Goal: Task Accomplishment & Management: Use online tool/utility

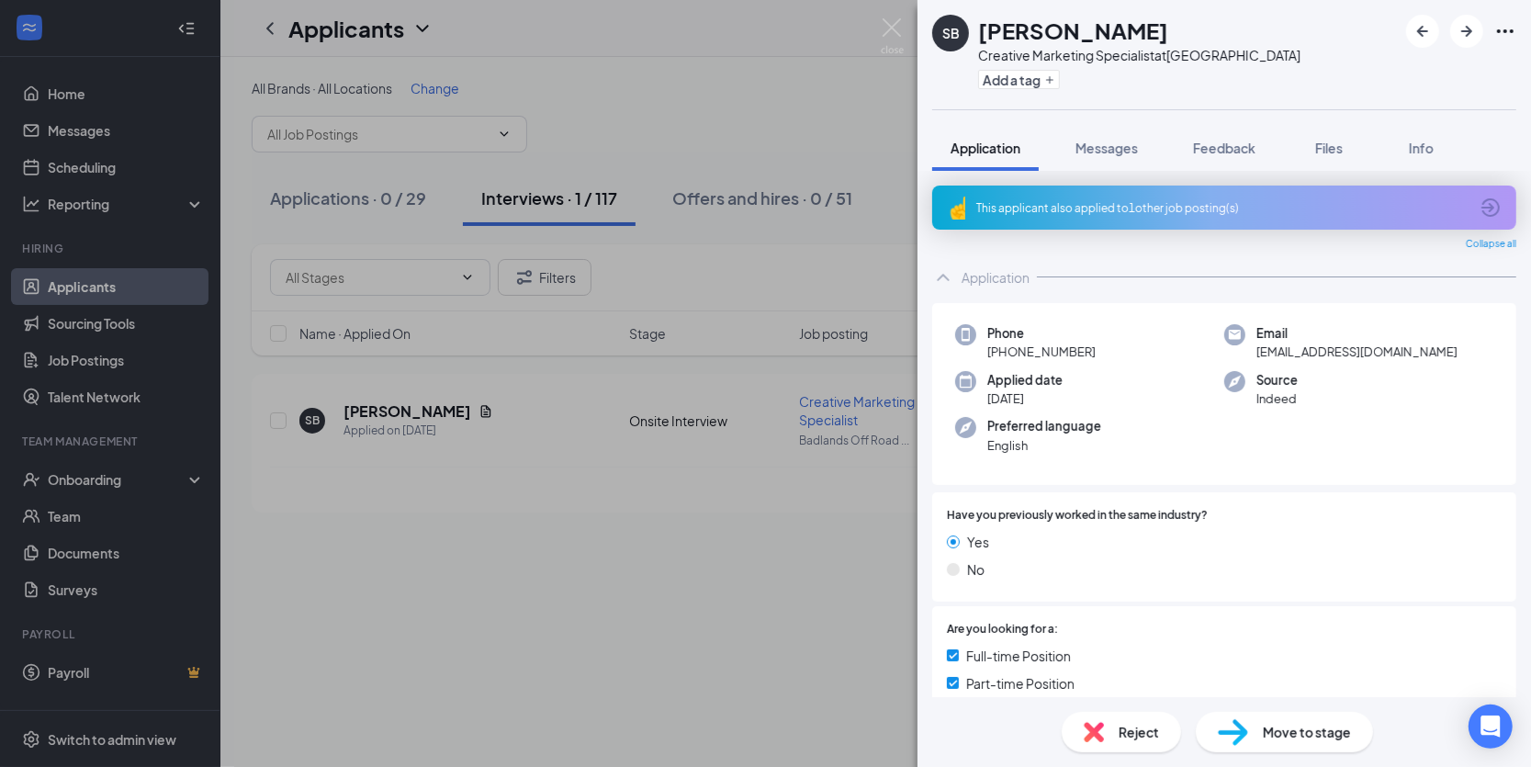
scroll to position [581, 0]
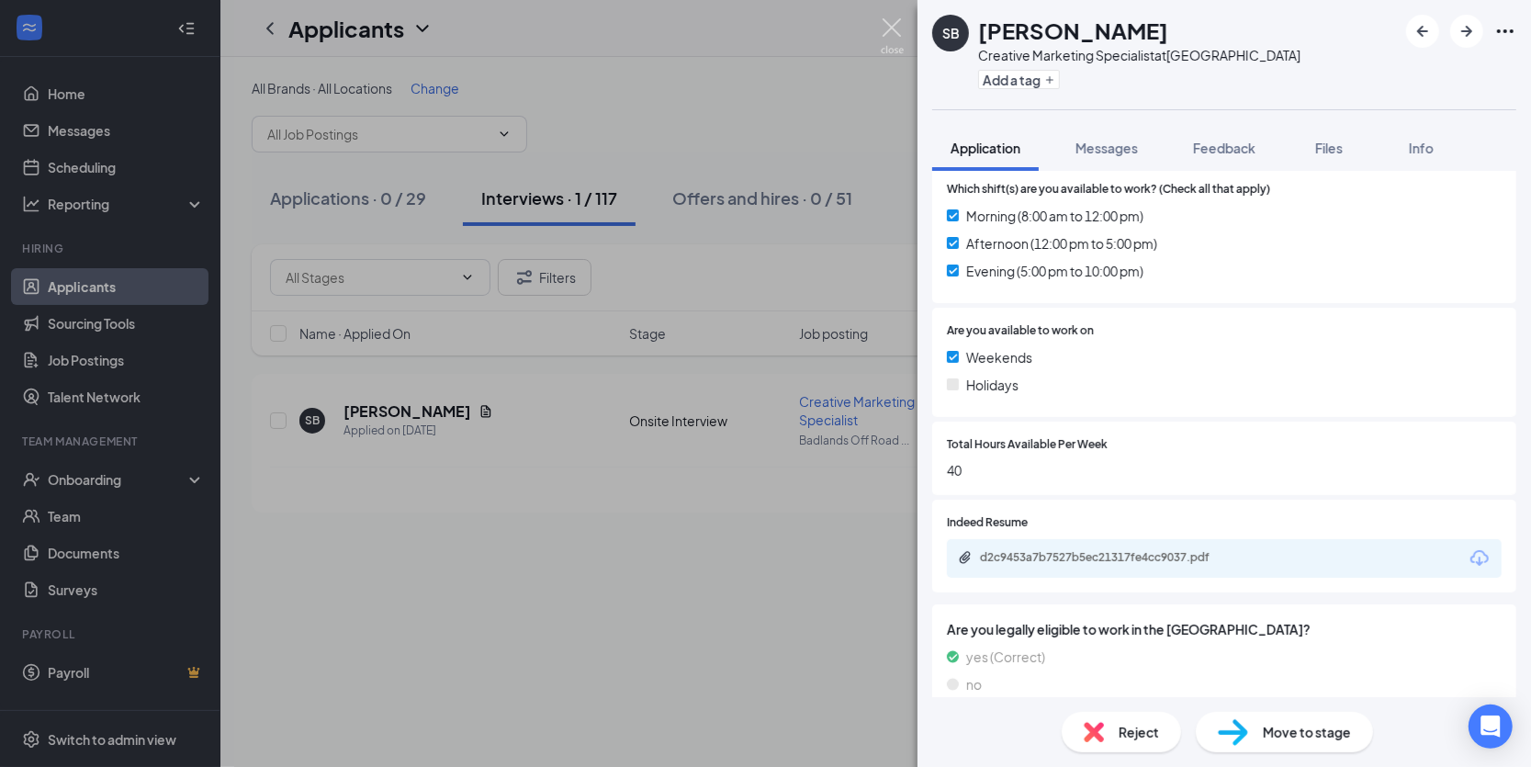
click at [897, 28] on img at bounding box center [892, 36] width 23 height 36
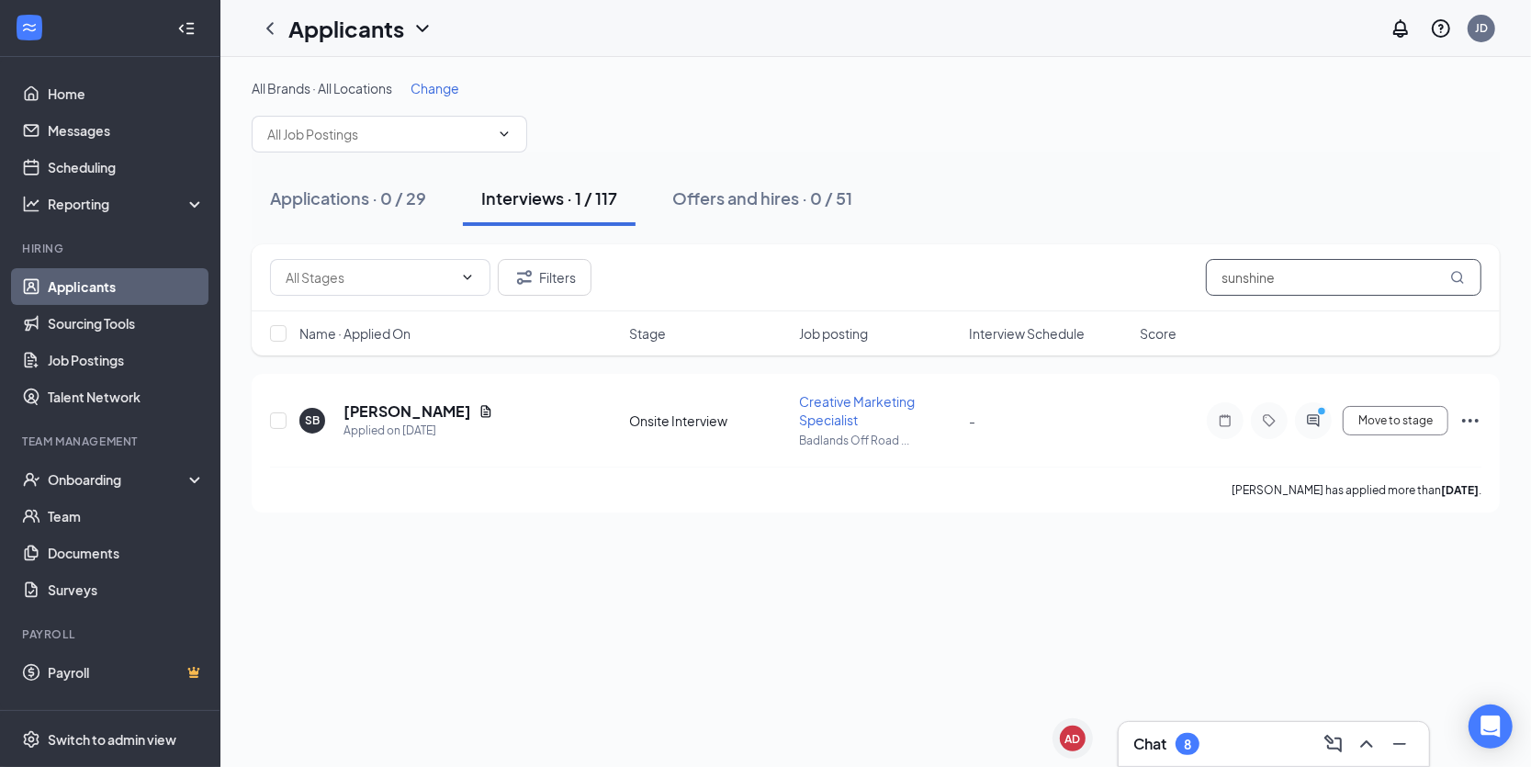
click at [1312, 272] on input "sunshine" at bounding box center [1344, 277] width 276 height 37
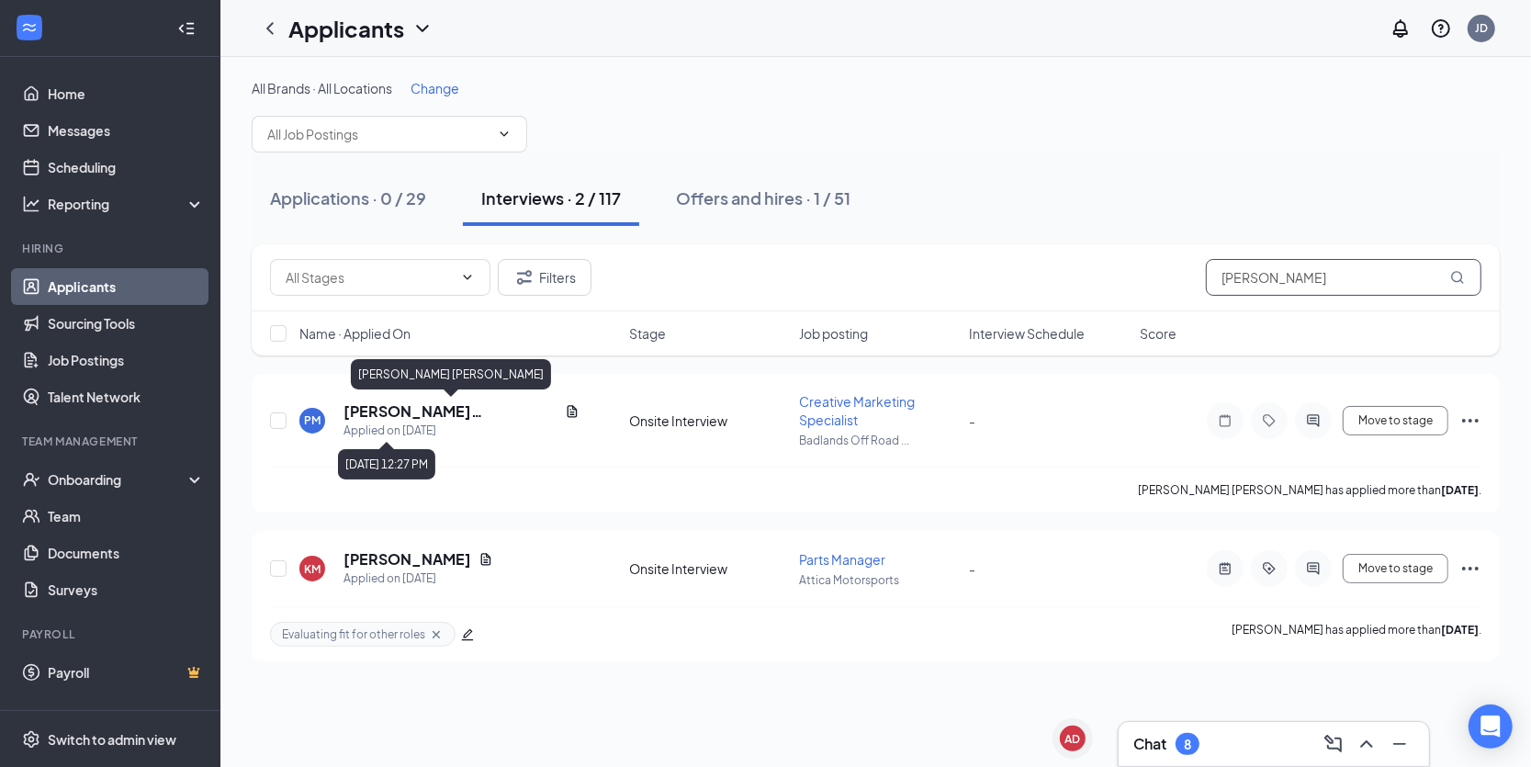
type input "[PERSON_NAME]"
click at [429, 416] on h5 "[PERSON_NAME] [PERSON_NAME]" at bounding box center [451, 411] width 214 height 20
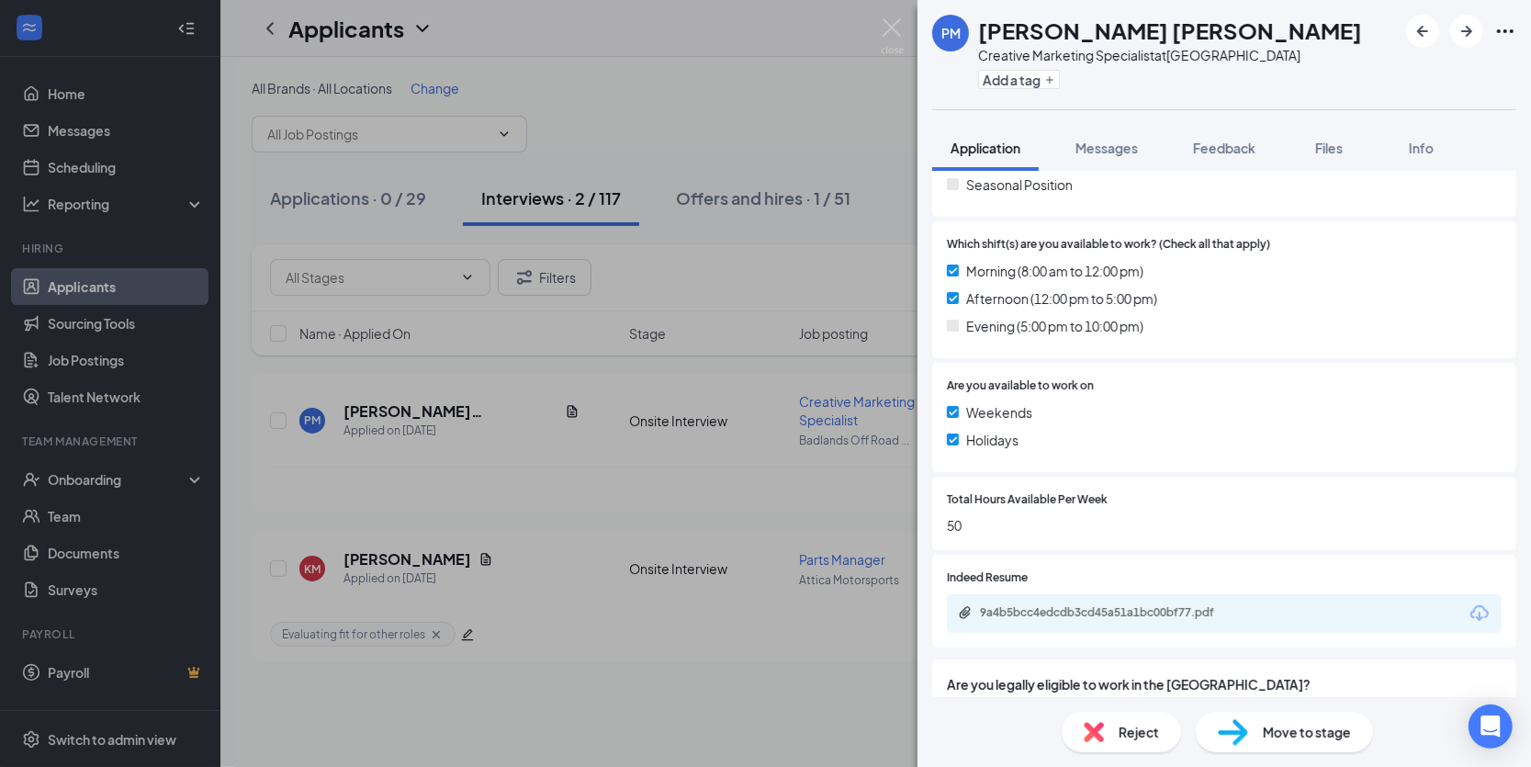
scroll to position [554, 0]
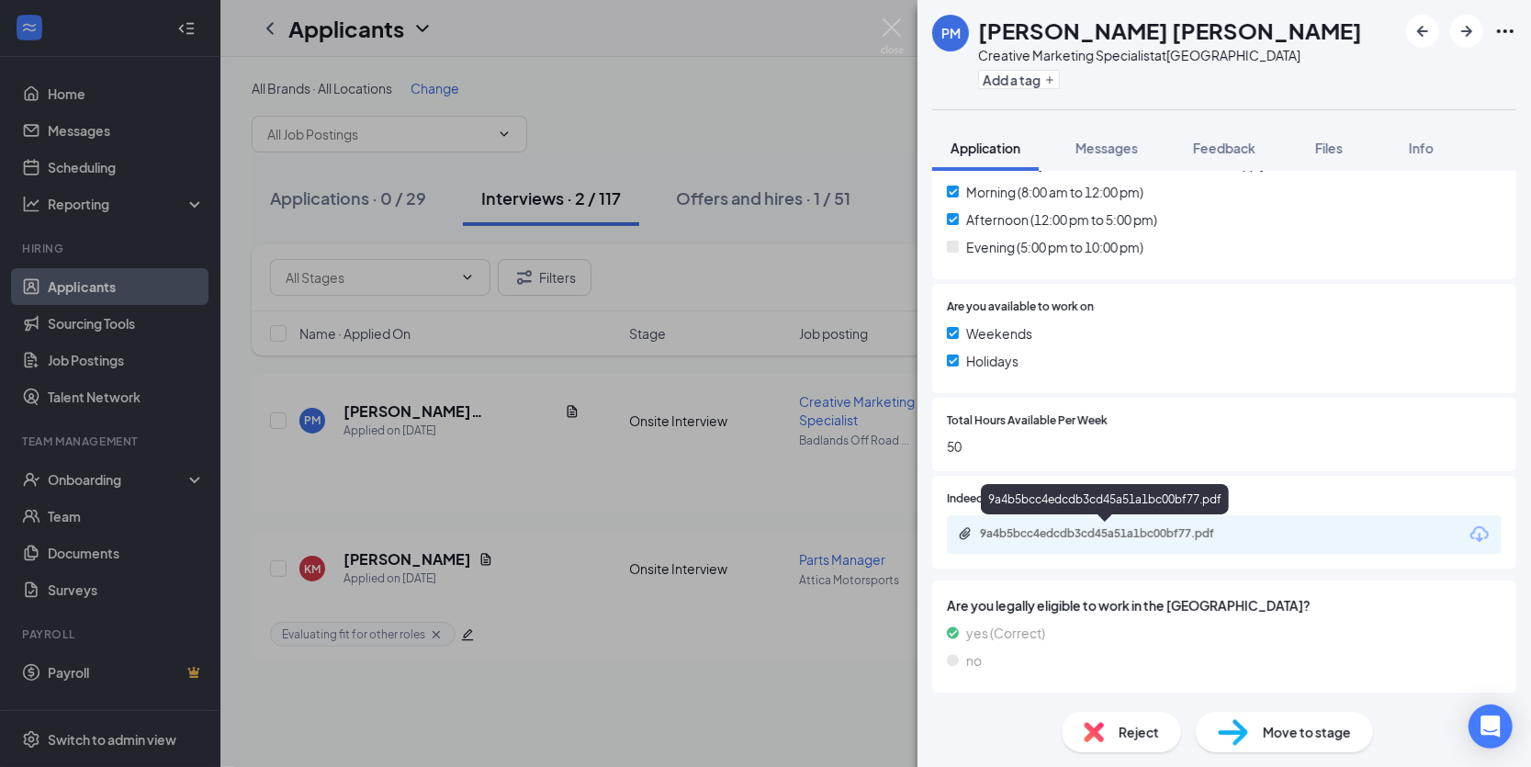
click at [1141, 534] on div "9a4b5bcc4edcdb3cd45a51a1bc00bf77.pdf" at bounding box center [1108, 533] width 257 height 15
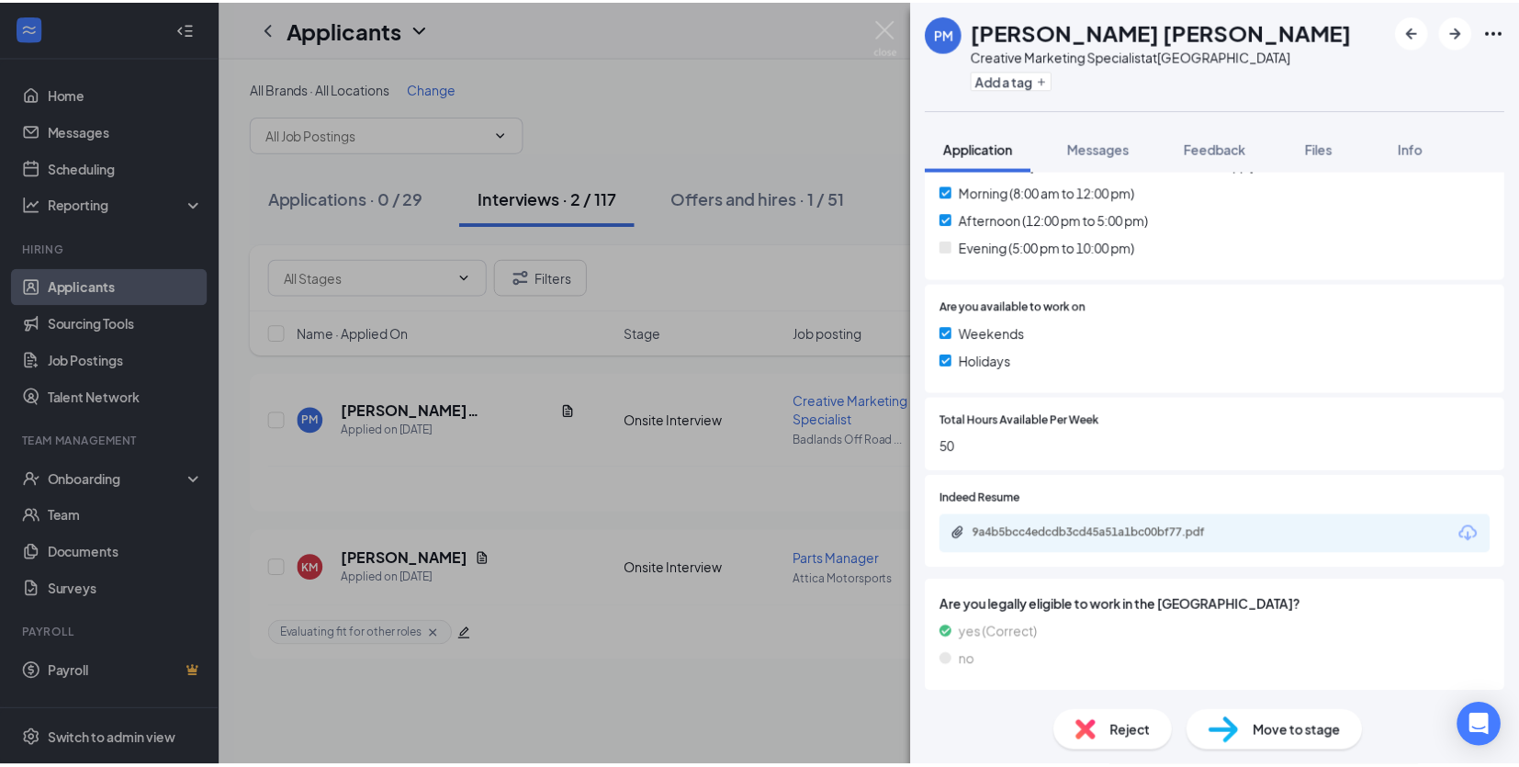
scroll to position [546, 0]
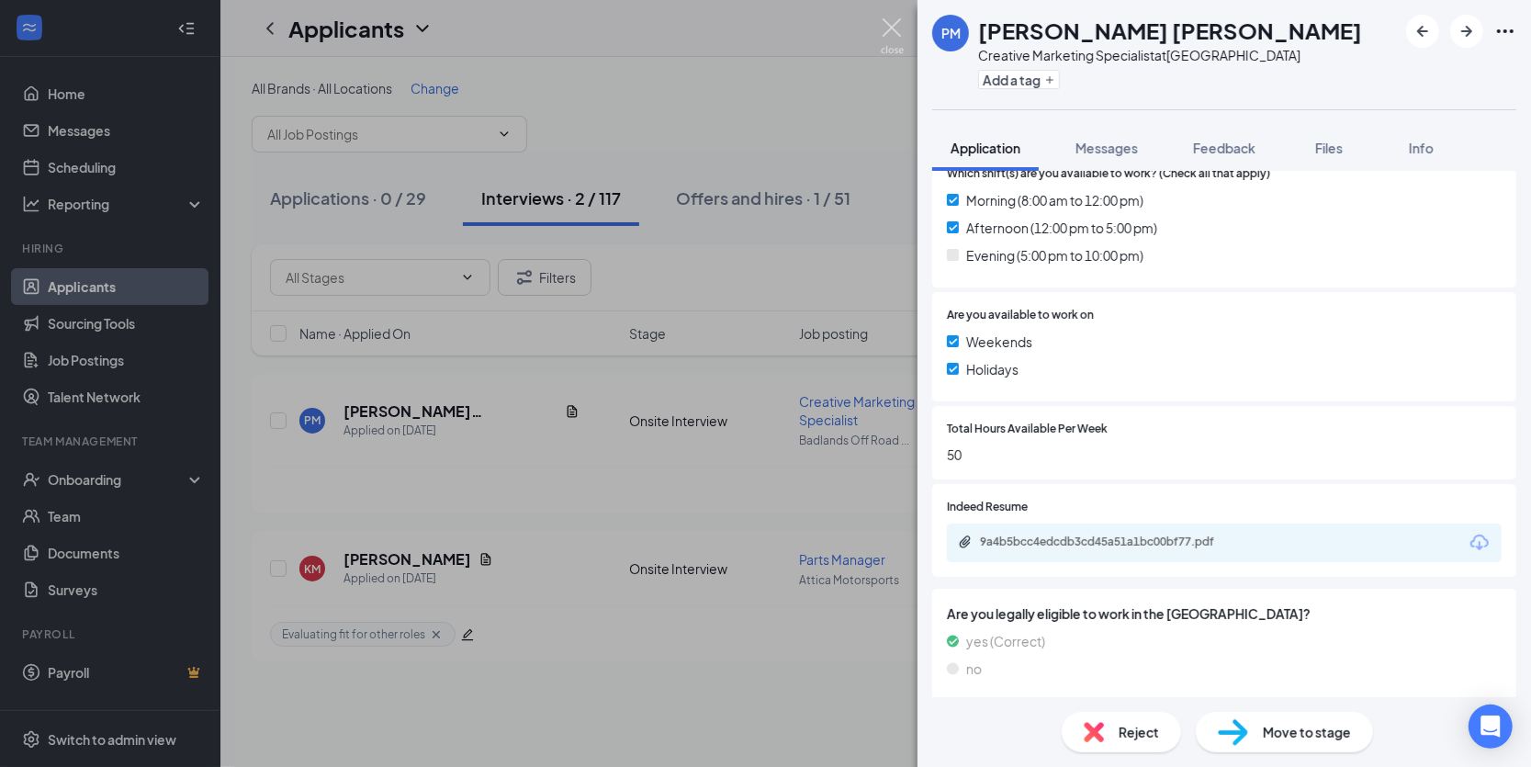
click at [887, 35] on img at bounding box center [892, 36] width 23 height 36
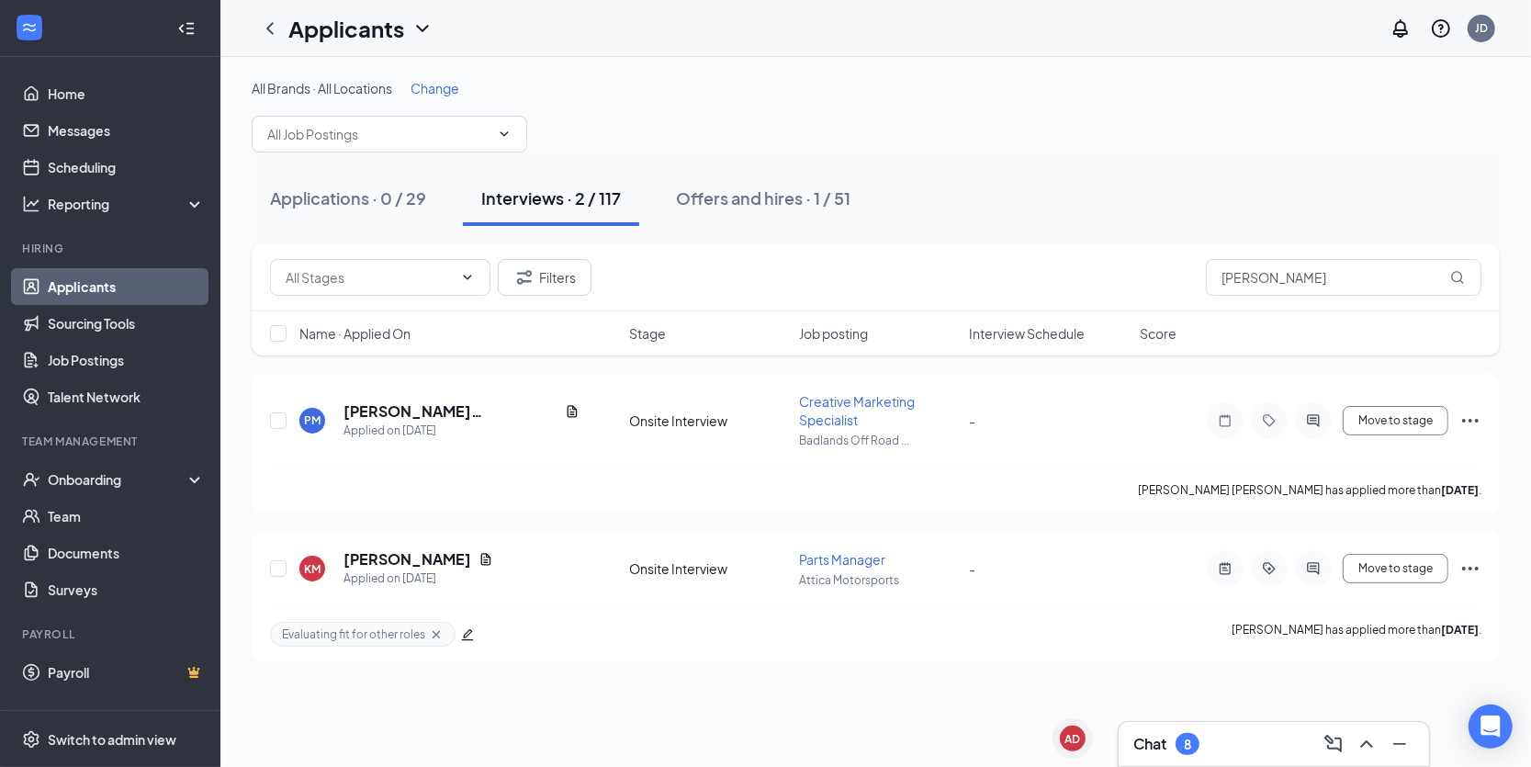
click at [107, 291] on link "Applicants" at bounding box center [126, 286] width 157 height 37
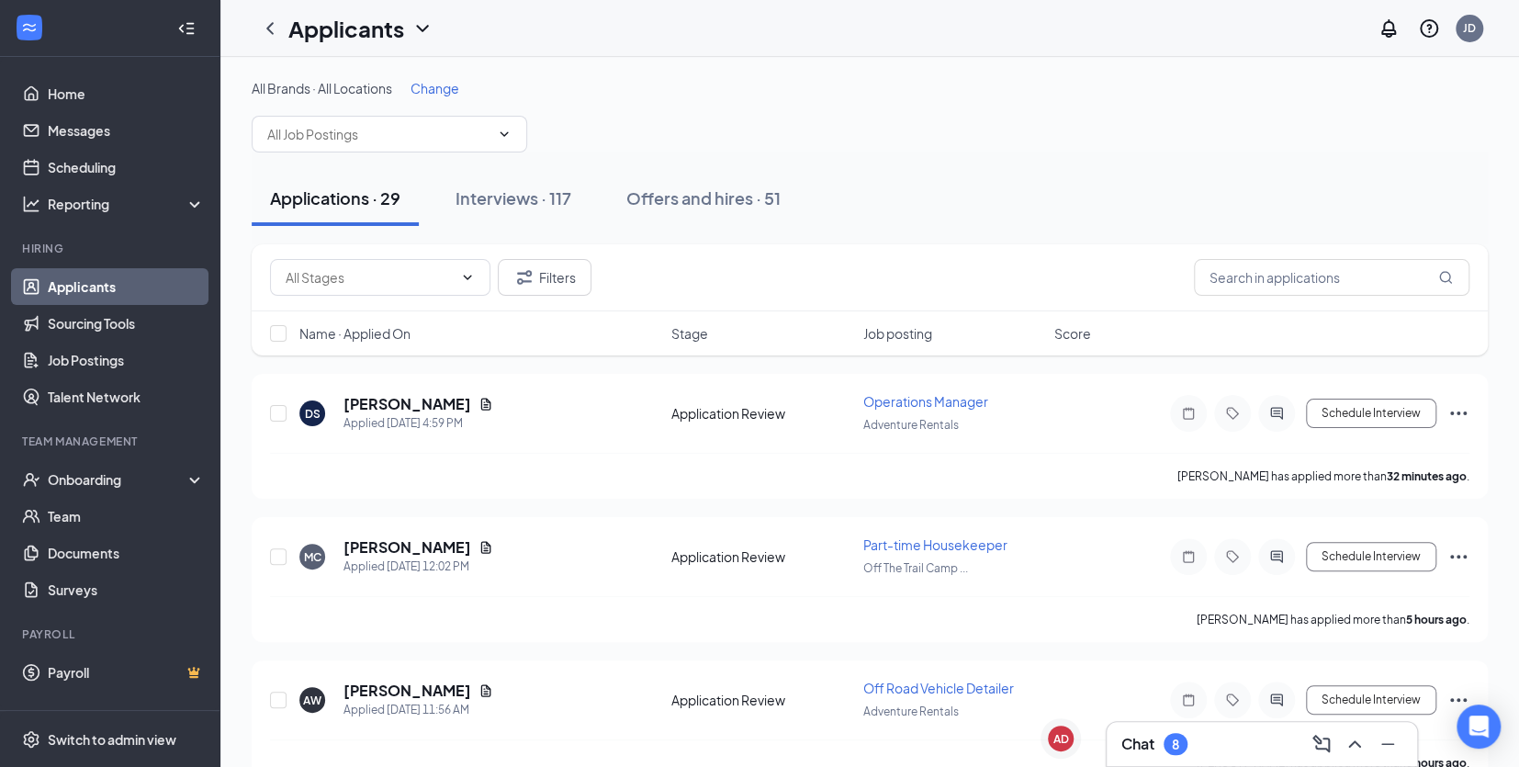
click at [1181, 729] on div "Chat 8" at bounding box center [1262, 743] width 281 height 29
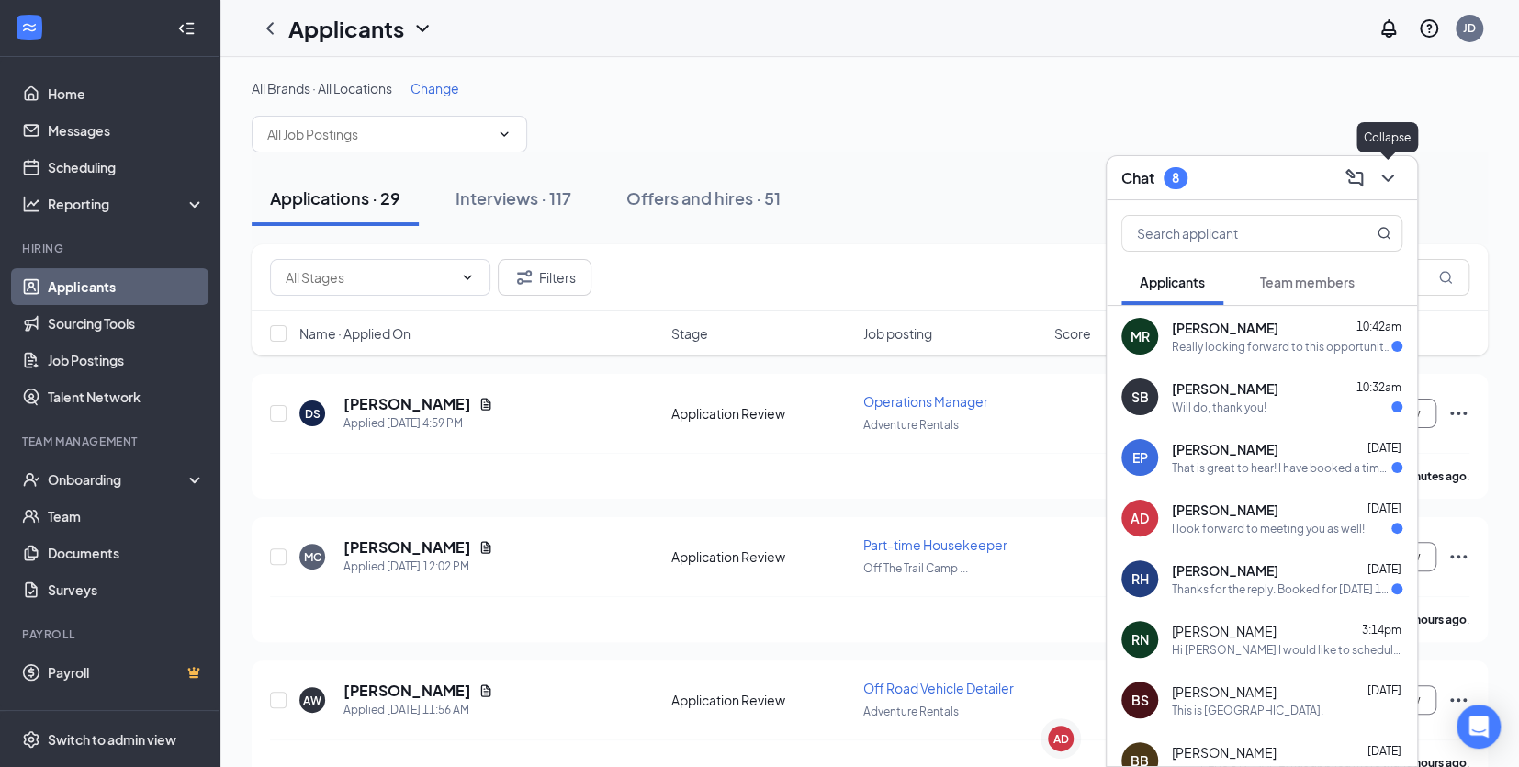
click at [1386, 178] on icon "ChevronDown" at bounding box center [1387, 178] width 12 height 7
